Goal: Information Seeking & Learning: Learn about a topic

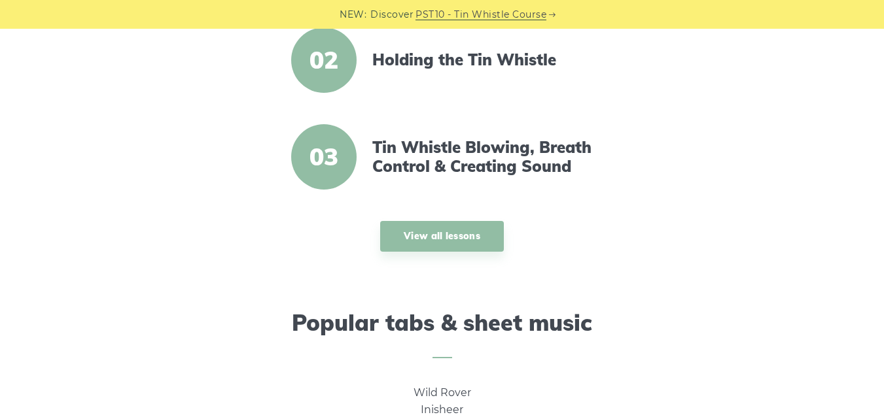
scroll to position [603, 0]
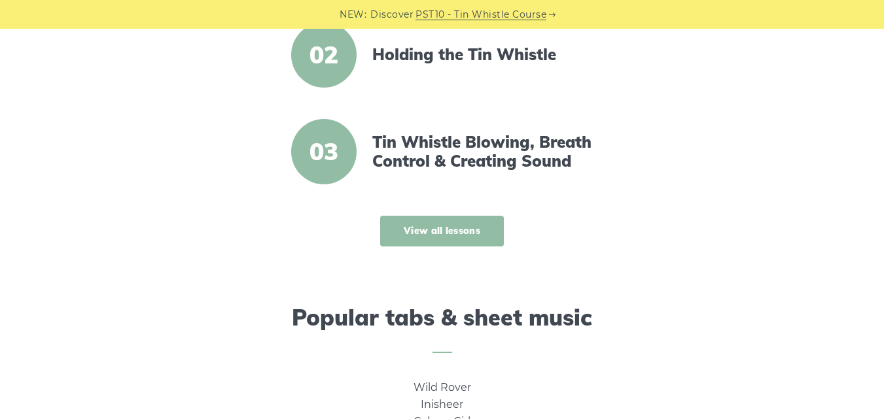
click at [472, 233] on link "View all lessons" at bounding box center [442, 231] width 124 height 31
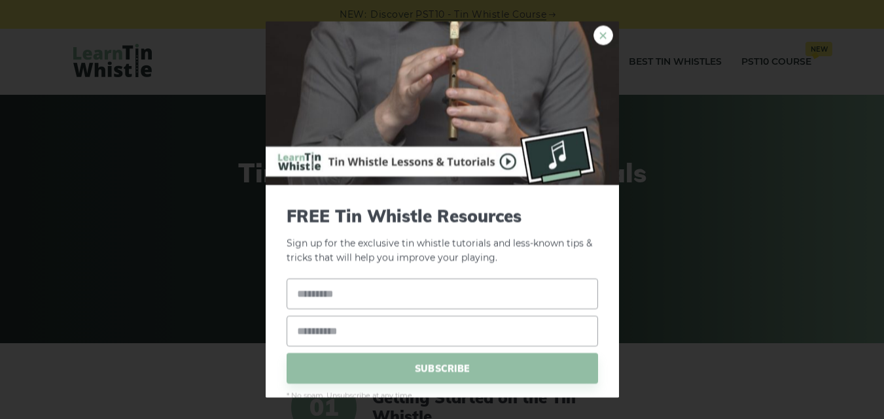
click at [593, 39] on link "×" at bounding box center [603, 35] width 20 height 20
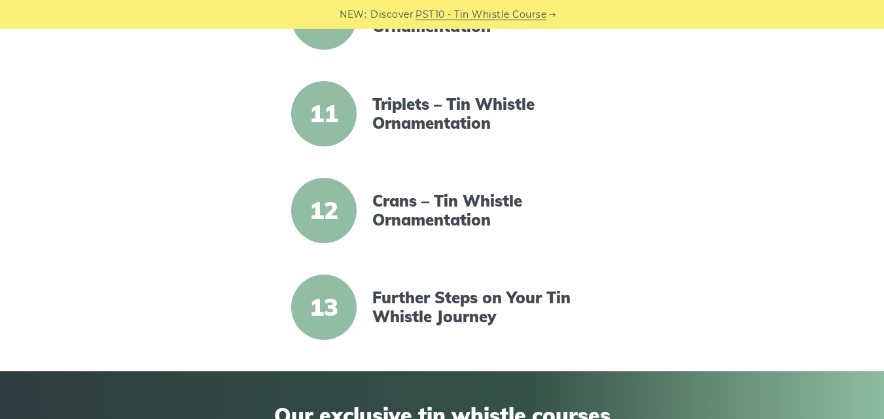
scroll to position [1258, 0]
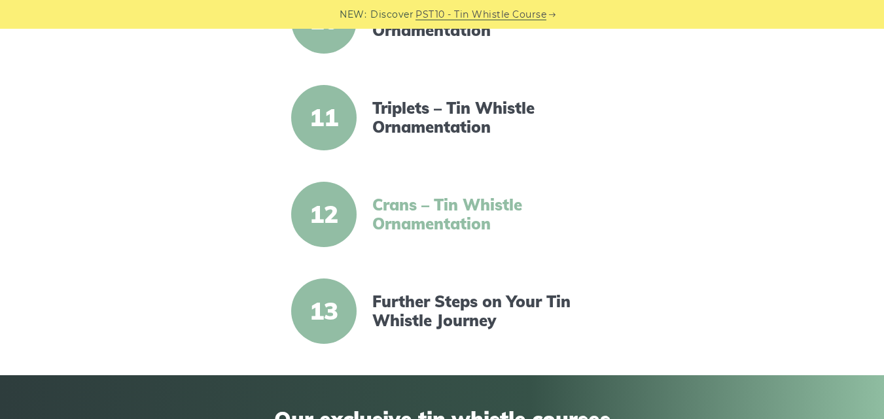
click at [422, 220] on link "Crans – Tin Whistle Ornamentation" at bounding box center [484, 215] width 225 height 38
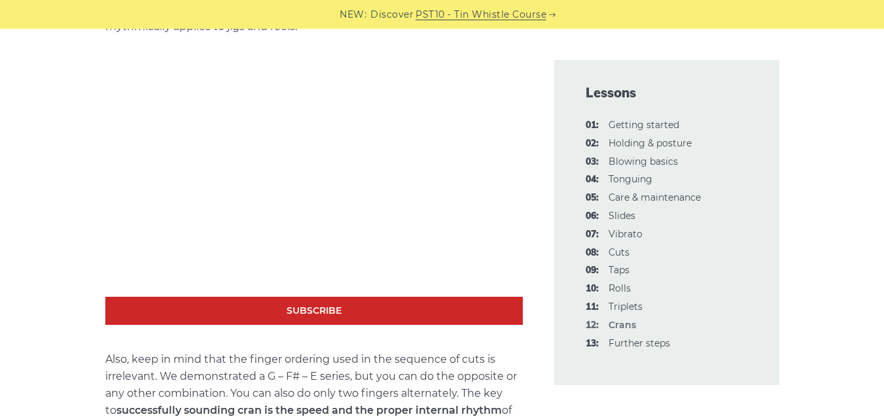
scroll to position [707, 0]
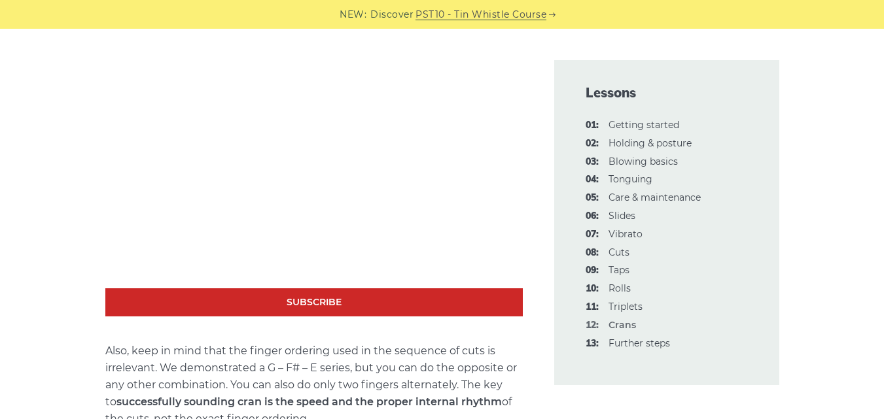
drag, startPoint x: 884, startPoint y: 31, endPoint x: 886, endPoint y: 88, distance: 57.6
